Goal: Navigation & Orientation: Find specific page/section

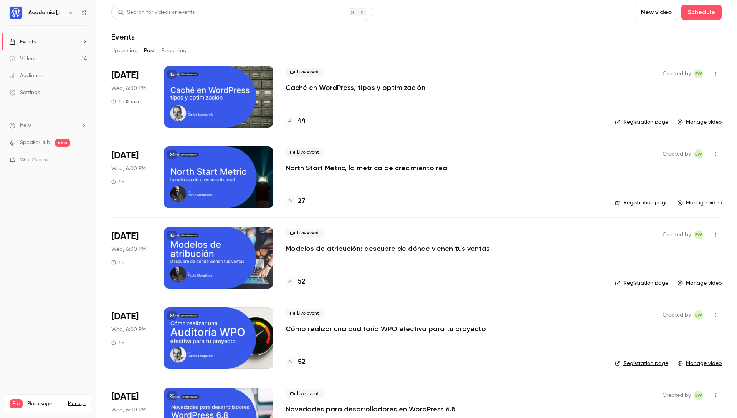
click at [125, 50] on button "Upcoming" at bounding box center [124, 51] width 27 height 12
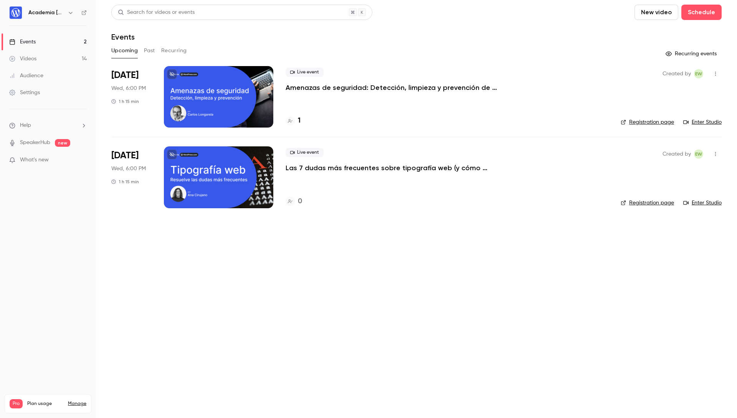
click at [49, 162] on p "What's new" at bounding box center [41, 160] width 65 height 8
click at [563, 73] on div at bounding box center [368, 209] width 737 height 418
click at [248, 173] on div at bounding box center [218, 176] width 109 height 61
